Goal: Check status

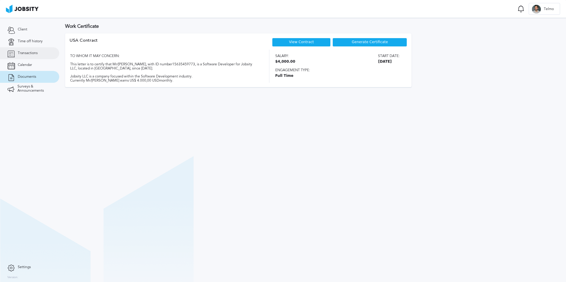
click at [35, 49] on link "Transactions" at bounding box center [29, 53] width 59 height 12
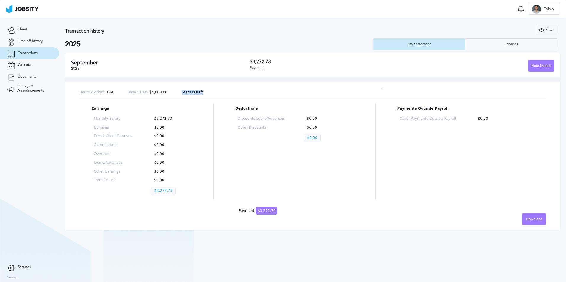
drag, startPoint x: 172, startPoint y: 92, endPoint x: 194, endPoint y: 92, distance: 22.2
click at [194, 92] on div "Hours Worked: 144 Base Salary: $4,000.00 Status: Draft" at bounding box center [312, 93] width 466 height 12
drag, startPoint x: 194, startPoint y: 92, endPoint x: 149, endPoint y: 75, distance: 48.8
click at [149, 75] on div "[DATE] $3,272.73 Payment Hide Details" at bounding box center [312, 65] width 495 height 24
drag, startPoint x: 197, startPoint y: 92, endPoint x: 170, endPoint y: 92, distance: 26.3
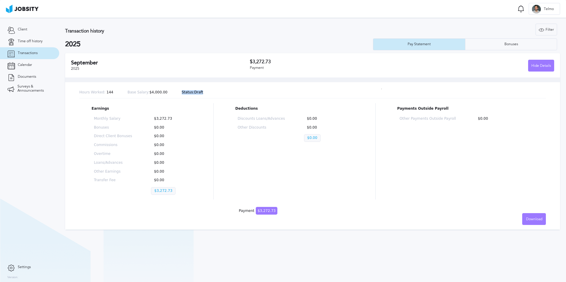
click at [170, 92] on div "Hours Worked: 144 Base Salary: $4,000.00 Status: Draft" at bounding box center [312, 93] width 466 height 12
drag, startPoint x: 170, startPoint y: 92, endPoint x: 165, endPoint y: 93, distance: 5.0
click at [165, 93] on div "Hours Worked: 144 Base Salary: $4,000.00 Status: Draft" at bounding box center [312, 93] width 466 height 12
